Goal: Transaction & Acquisition: Book appointment/travel/reservation

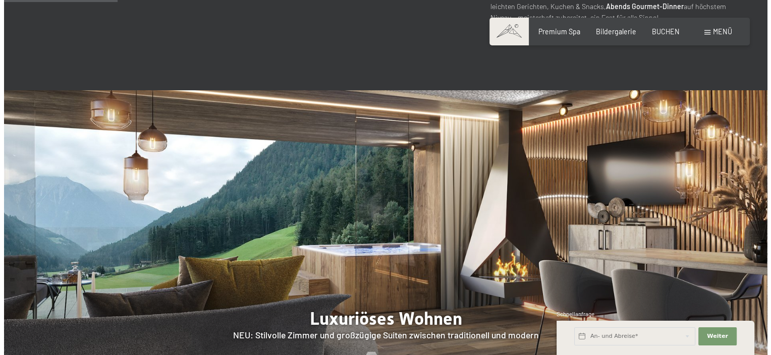
scroll to position [706, 0]
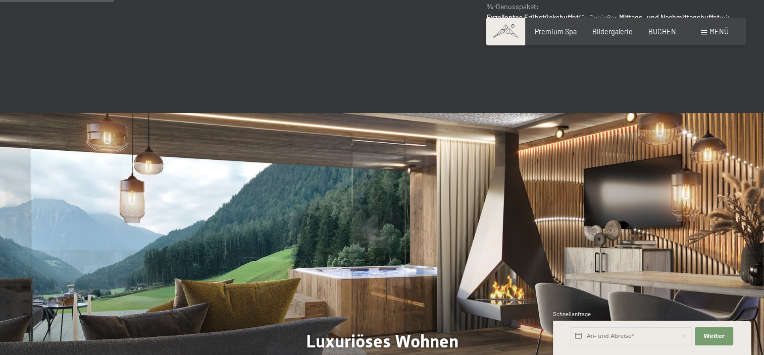
click at [719, 28] on span "Menü" at bounding box center [718, 31] width 19 height 9
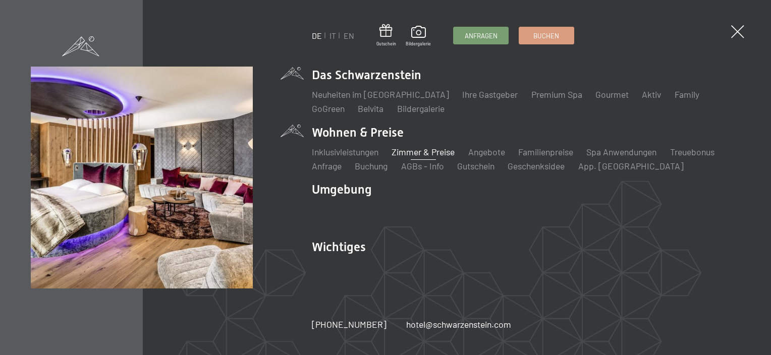
click at [422, 150] on link "Zimmer & Preise" at bounding box center [423, 151] width 63 height 11
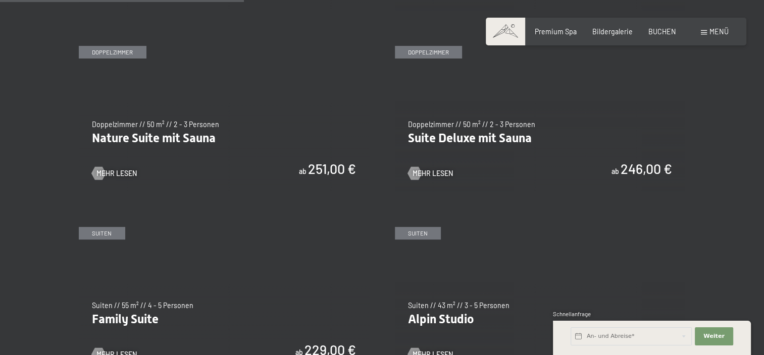
scroll to position [908, 0]
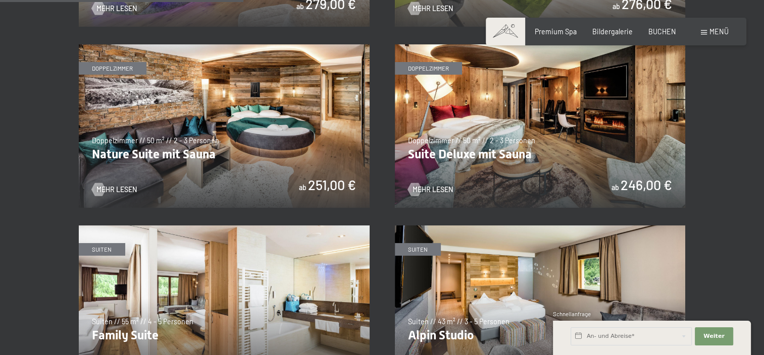
click at [189, 139] on img at bounding box center [224, 126] width 291 height 164
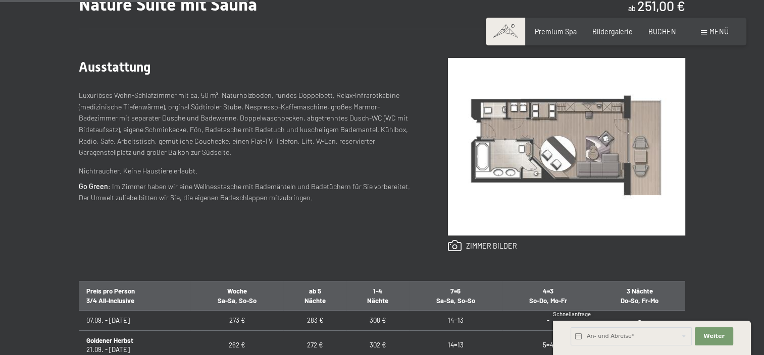
scroll to position [404, 0]
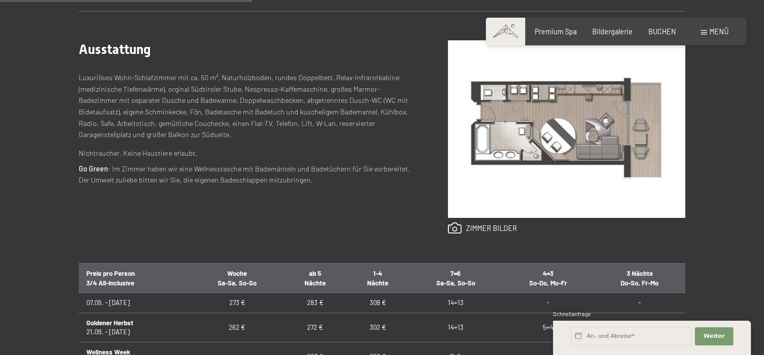
click at [557, 127] on img at bounding box center [566, 129] width 237 height 178
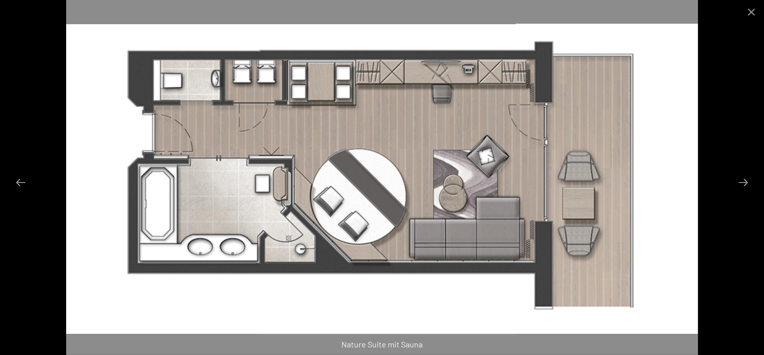
click at [269, 84] on img at bounding box center [382, 177] width 632 height 355
click at [740, 177] on button "Next slide" at bounding box center [742, 183] width 21 height 20
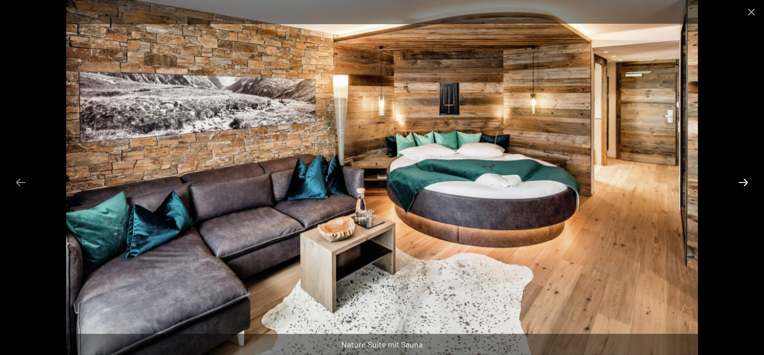
click at [747, 185] on button "Next slide" at bounding box center [742, 183] width 21 height 20
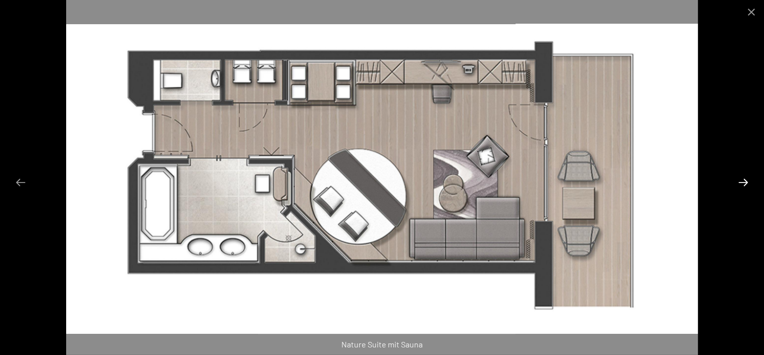
click at [747, 185] on button "Next slide" at bounding box center [742, 183] width 21 height 20
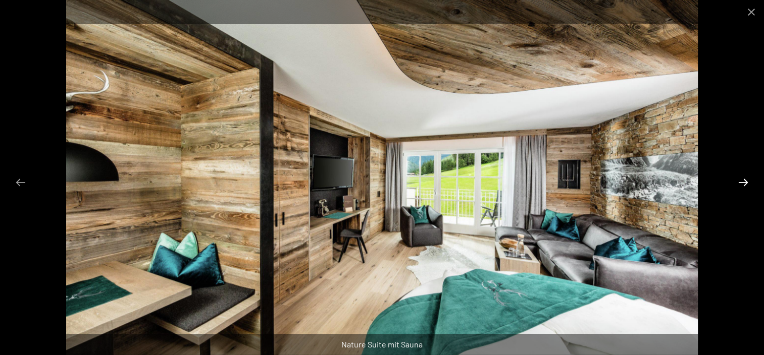
click at [753, 185] on button "Next slide" at bounding box center [742, 183] width 21 height 20
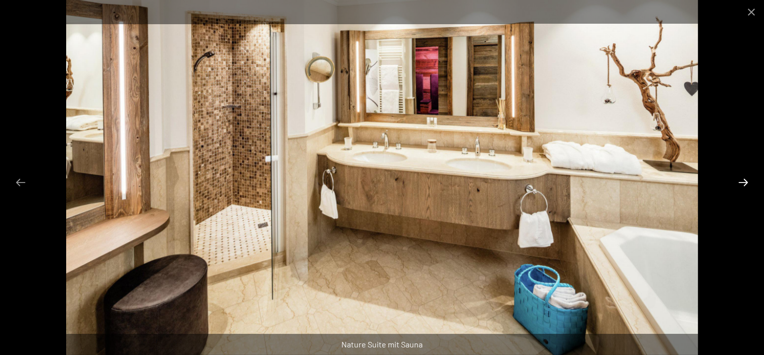
click at [753, 185] on button "Next slide" at bounding box center [742, 183] width 21 height 20
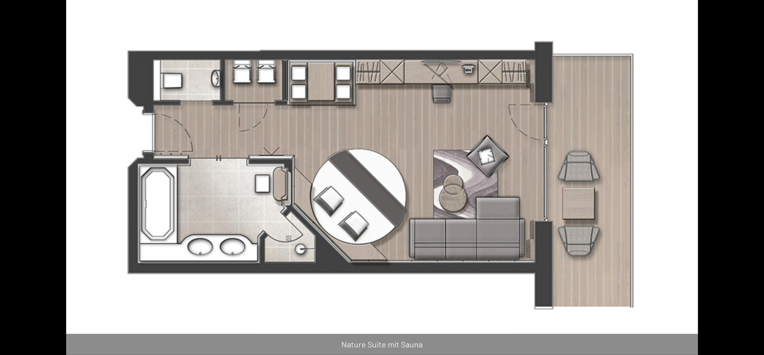
click at [753, 185] on button "Next slide" at bounding box center [747, 183] width 21 height 20
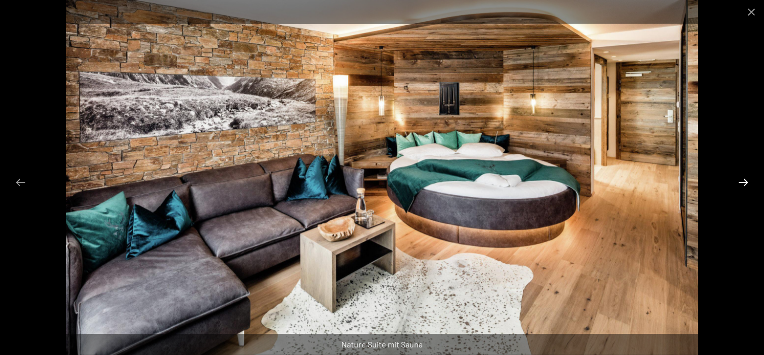
click at [753, 185] on button "Next slide" at bounding box center [742, 183] width 21 height 20
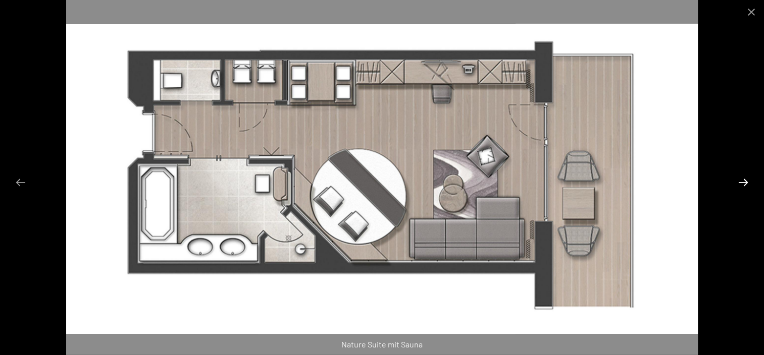
click at [753, 185] on button "Next slide" at bounding box center [742, 183] width 21 height 20
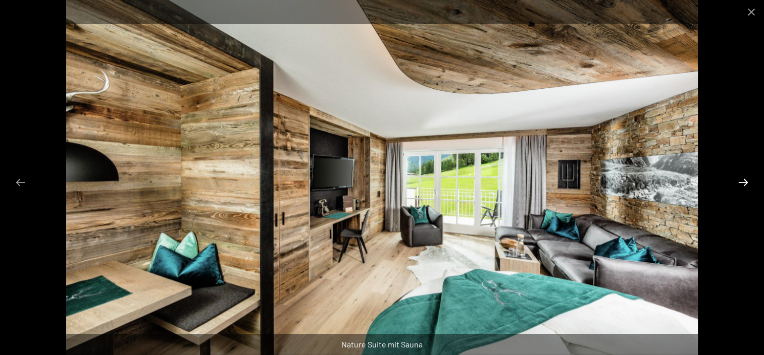
click at [753, 185] on button "Next slide" at bounding box center [742, 183] width 21 height 20
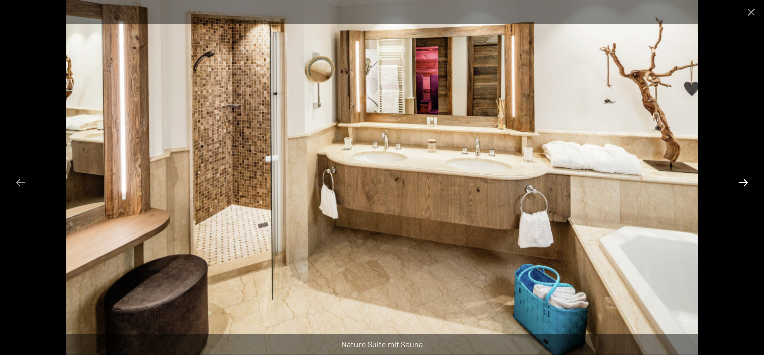
click at [753, 185] on button "Next slide" at bounding box center [742, 183] width 21 height 20
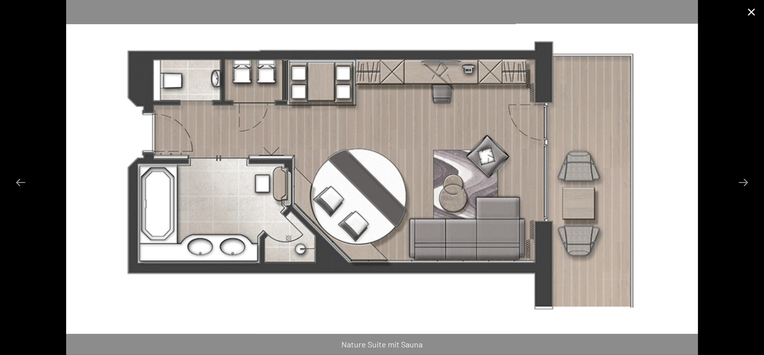
click at [755, 10] on button "Close gallery" at bounding box center [750, 12] width 25 height 24
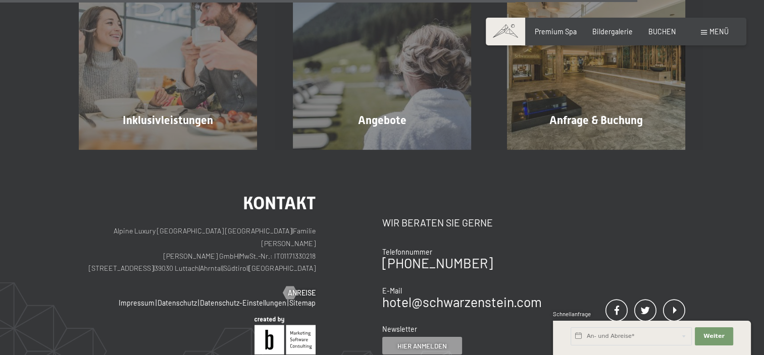
scroll to position [1060, 0]
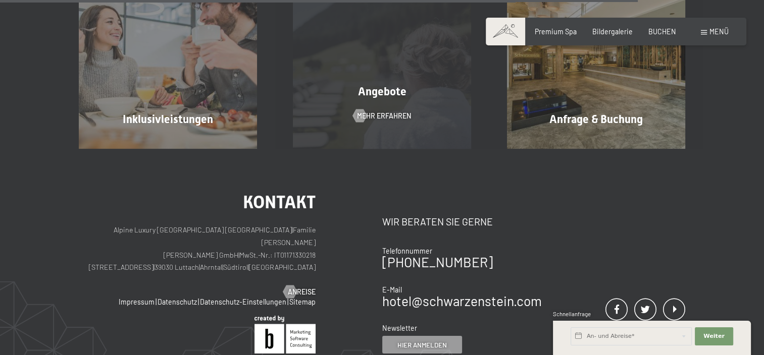
click at [391, 104] on div "Angebote Mehr erfahren" at bounding box center [382, 59] width 214 height 178
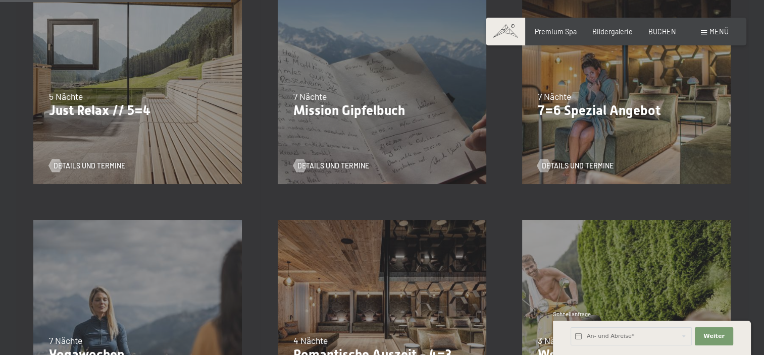
scroll to position [454, 0]
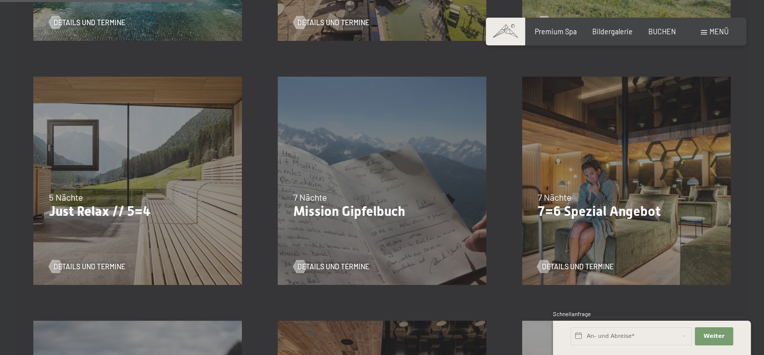
click at [124, 205] on p "Just Relax // 5=4" at bounding box center [138, 212] width 178 height 16
click at [85, 262] on span "Details und Termine" at bounding box center [100, 267] width 72 height 10
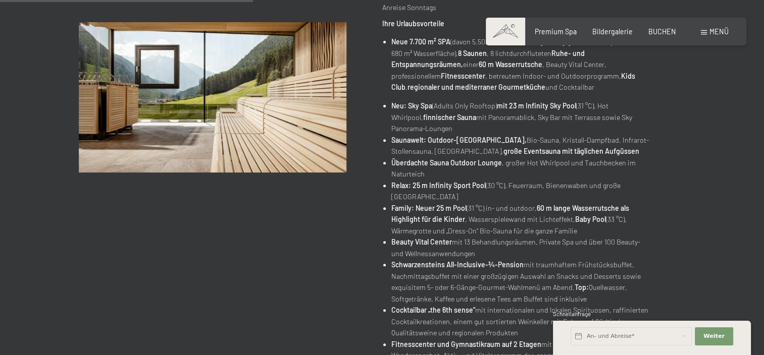
scroll to position [555, 0]
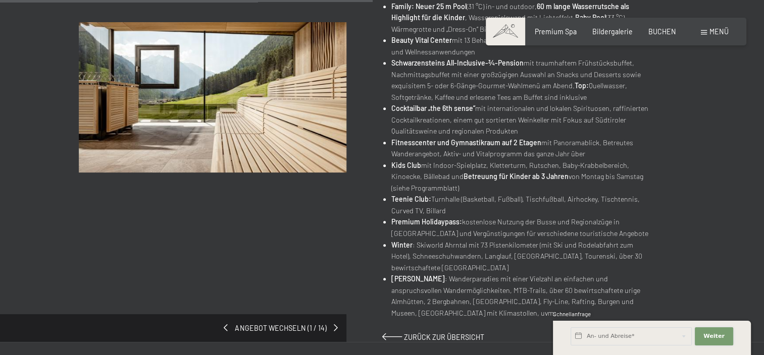
click at [705, 333] on span "Weiter" at bounding box center [713, 337] width 21 height 8
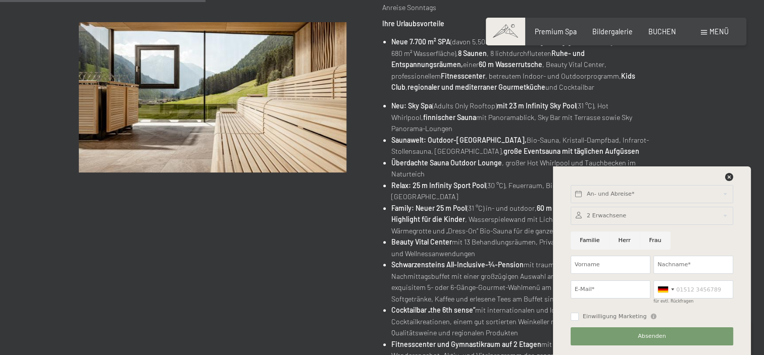
scroll to position [202, 0]
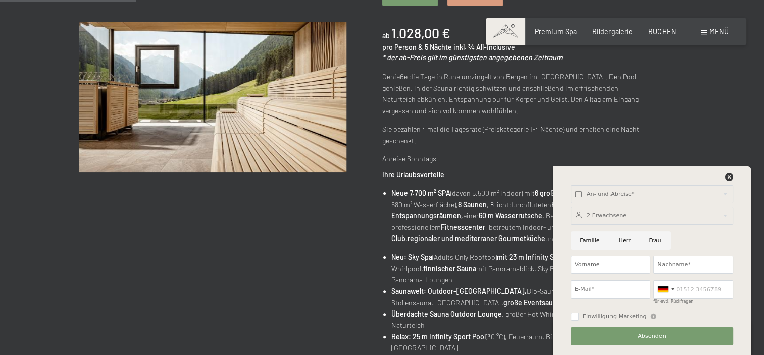
click at [332, 277] on div "Angebot wechseln (1 / 14) 07.09.–03.10.2025 • 21.12.–26.12.2025 • 11.01.–23.01.…" at bounding box center [382, 313] width 606 height 764
click at [660, 33] on span "BUCHEN" at bounding box center [662, 30] width 28 height 9
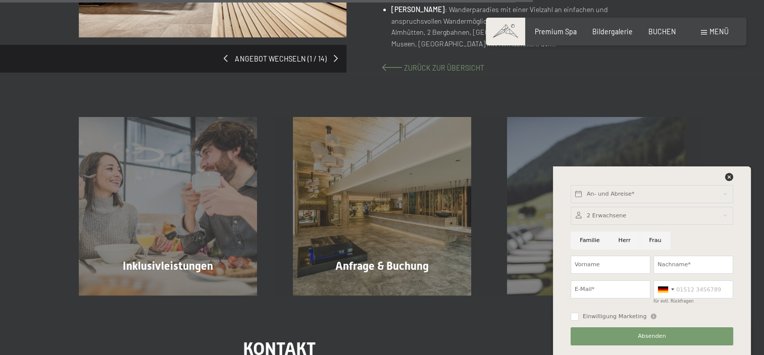
scroll to position [807, 0]
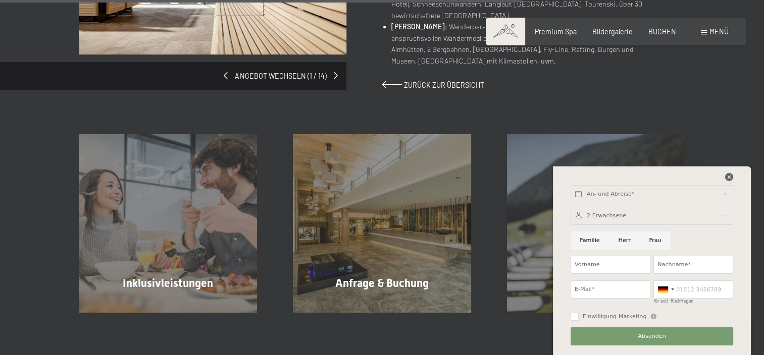
click at [726, 177] on icon at bounding box center [729, 177] width 8 height 8
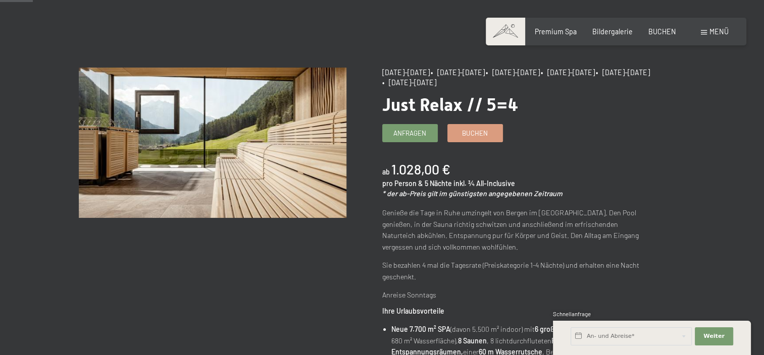
scroll to position [50, 0]
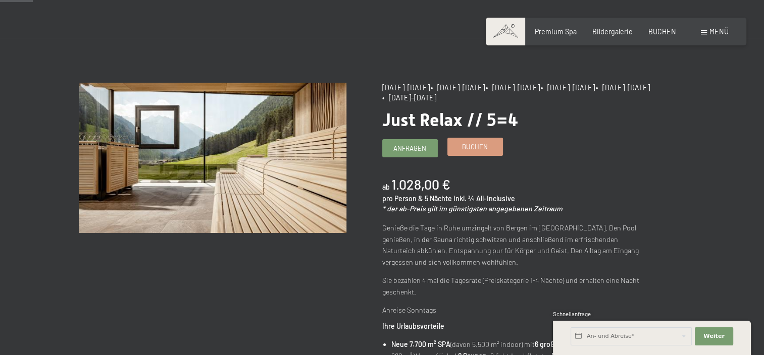
click at [469, 147] on span "Buchen" at bounding box center [475, 146] width 26 height 9
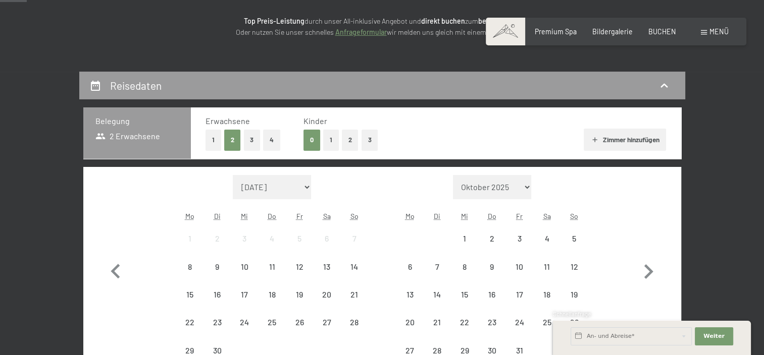
scroll to position [151, 0]
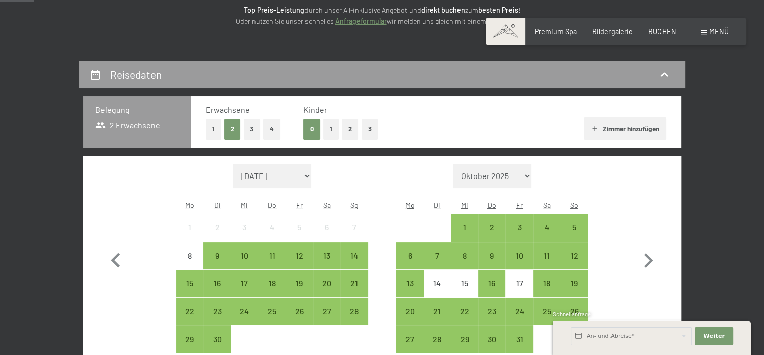
click at [329, 131] on button "1" at bounding box center [331, 129] width 16 height 21
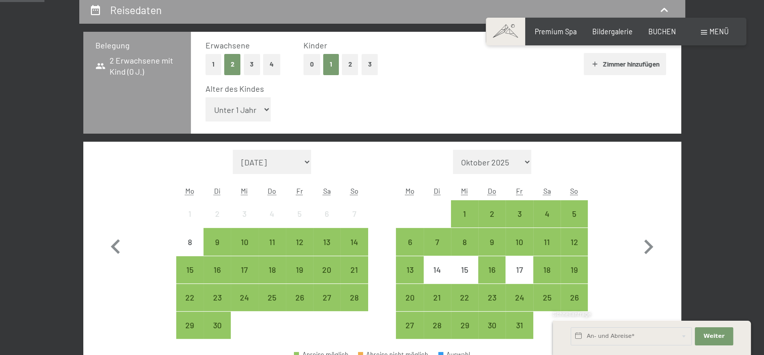
scroll to position [202, 0]
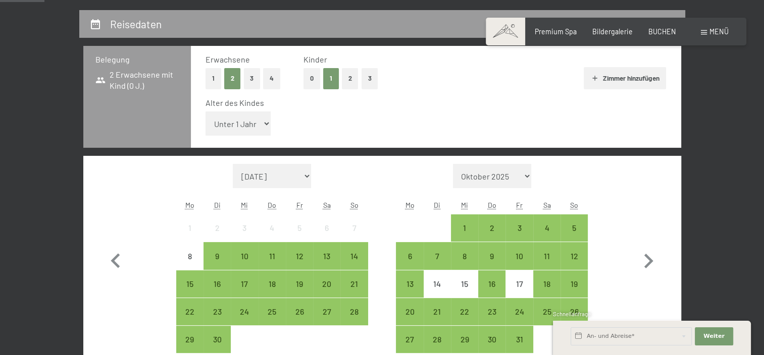
click at [264, 121] on select "Unter 1 Jahr 1 Jahr 2 Jahre 3 Jahre 4 Jahre 5 Jahre 6 Jahre 7 Jahre 8 Jahre 9 J…" at bounding box center [238, 124] width 66 height 24
select select "3"
click at [205, 112] on select "Unter 1 Jahr 1 Jahr 2 Jahre 3 Jahre 4 Jahre 5 Jahre 6 Jahre 7 Jahre 8 Jahre 9 J…" at bounding box center [238, 124] width 66 height 24
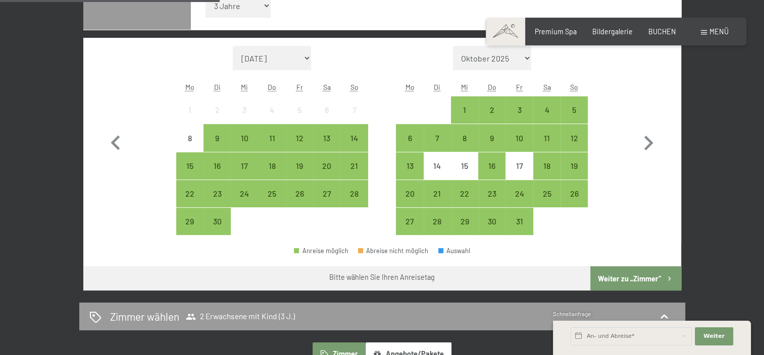
scroll to position [303, 0]
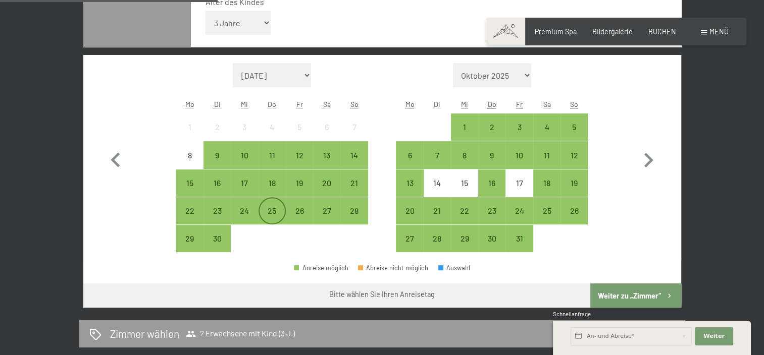
click at [282, 212] on div "25" at bounding box center [271, 219] width 25 height 25
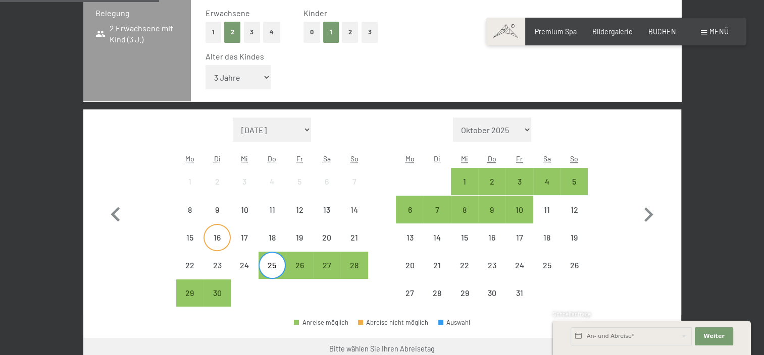
scroll to position [252, 0]
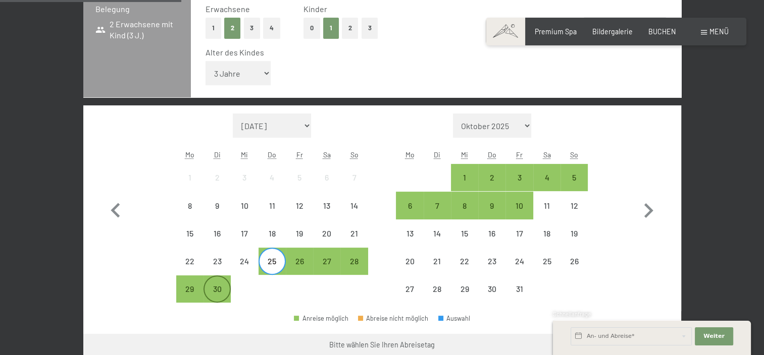
click at [225, 296] on div "30" at bounding box center [216, 297] width 25 height 25
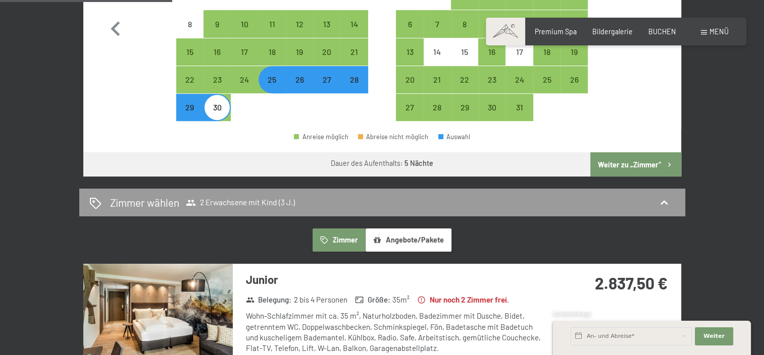
scroll to position [555, 0]
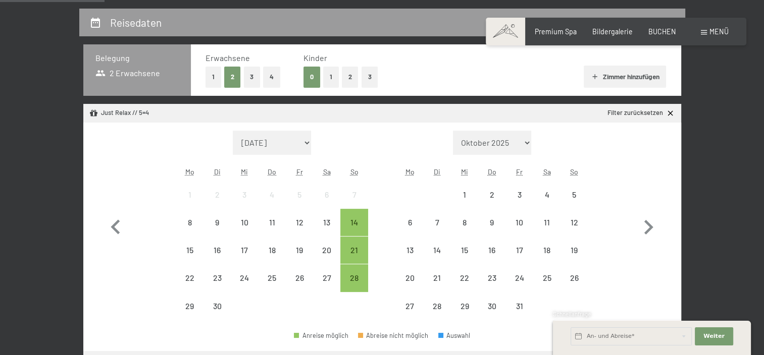
scroll to position [151, 0]
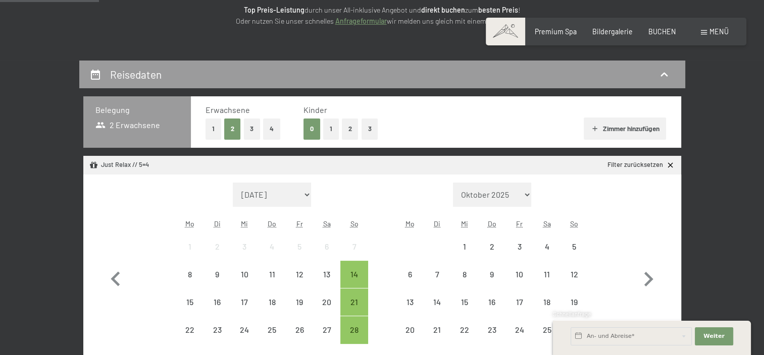
click at [334, 132] on button "1" at bounding box center [331, 129] width 16 height 21
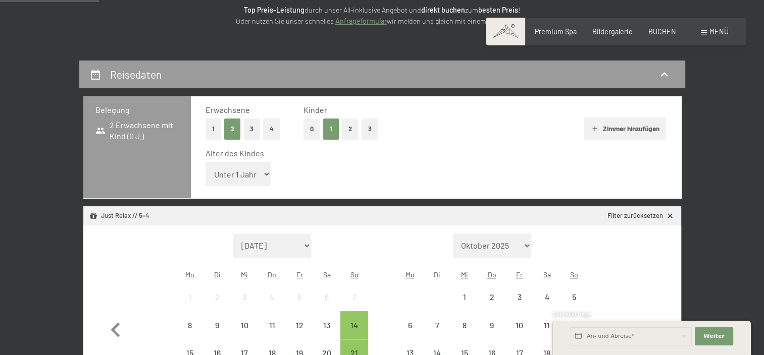
click at [260, 174] on select "Unter 1 Jahr 1 Jahr 2 Jahre 3 Jahre 4 Jahre 5 Jahre 6 Jahre 7 Jahre 8 Jahre 9 J…" at bounding box center [238, 174] width 66 height 24
select select "3"
click at [205, 162] on select "Unter 1 Jahr 1 Jahr 2 Jahre 3 Jahre 4 Jahre 5 Jahre 6 Jahre 7 Jahre 8 Jahre 9 J…" at bounding box center [238, 174] width 66 height 24
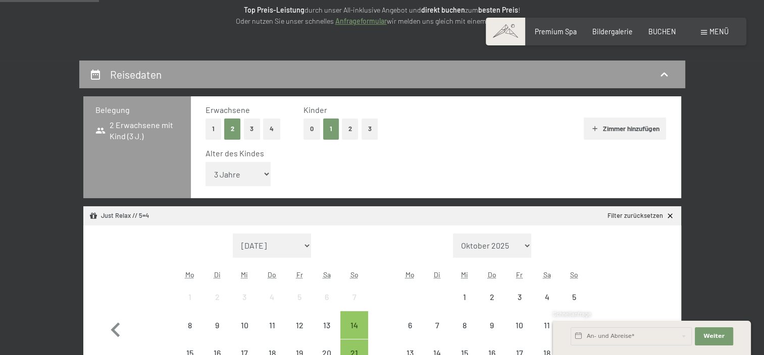
click at [496, 149] on div "Alter des Kindes" at bounding box center [431, 153] width 453 height 11
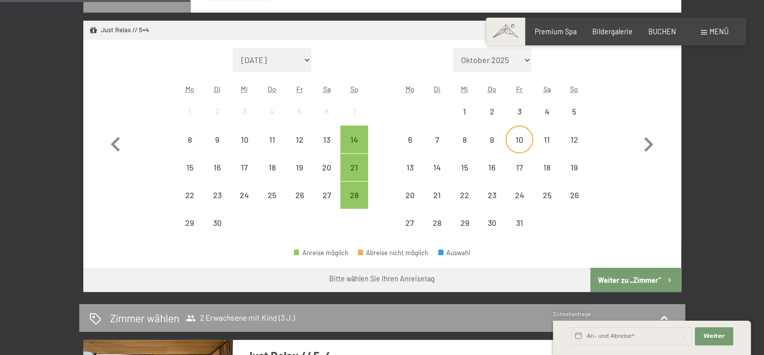
scroll to position [353, 0]
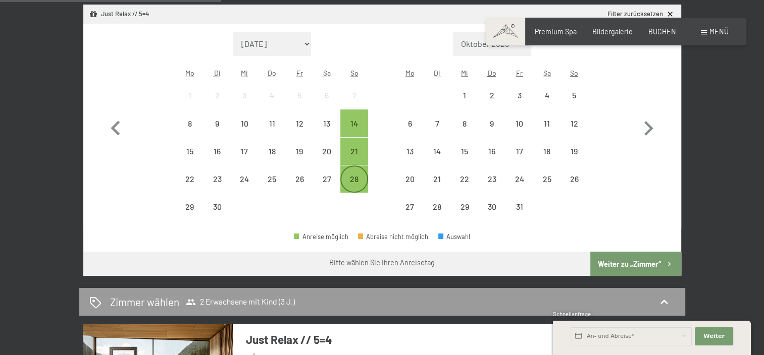
click at [361, 192] on div "28" at bounding box center [353, 187] width 25 height 25
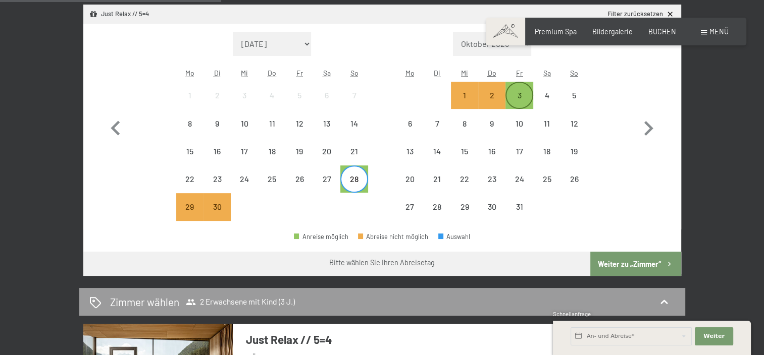
click at [525, 97] on div "3" at bounding box center [518, 103] width 25 height 25
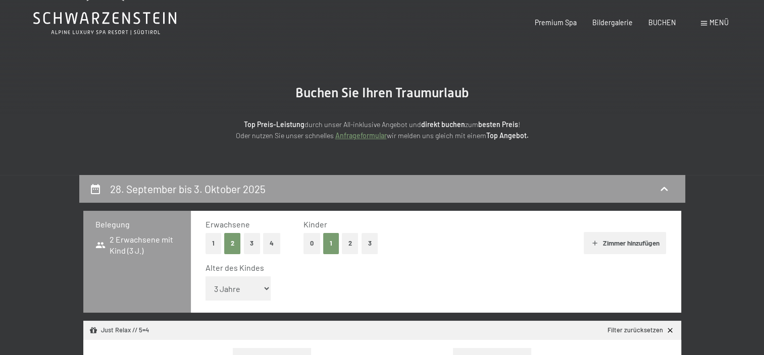
scroll to position [0, 0]
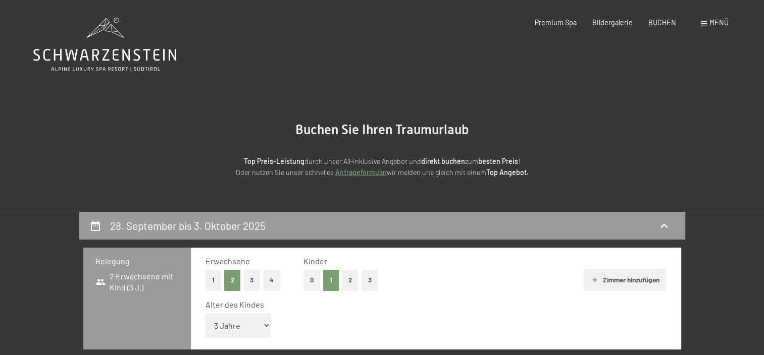
click at [128, 43] on icon at bounding box center [104, 45] width 143 height 54
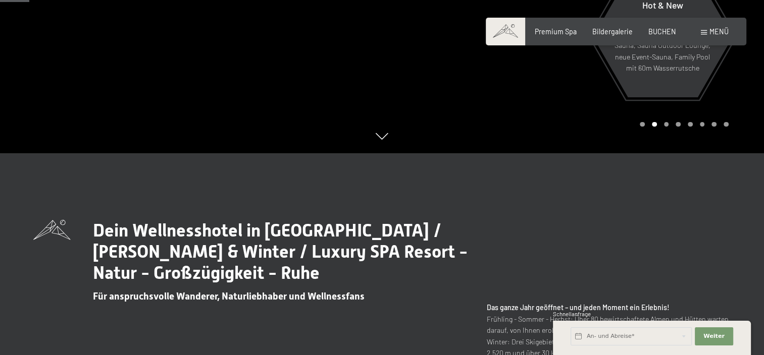
scroll to position [151, 0]
